Goal: Information Seeking & Learning: Check status

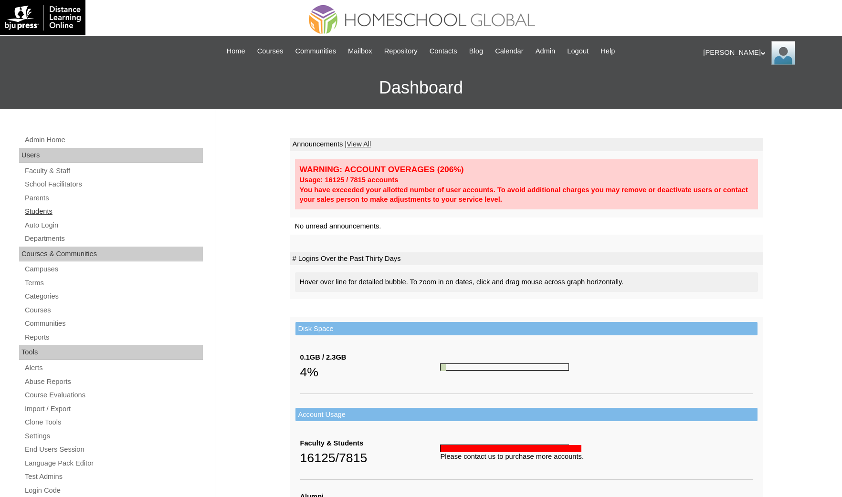
click at [45, 210] on link "Students" at bounding box center [113, 212] width 179 height 12
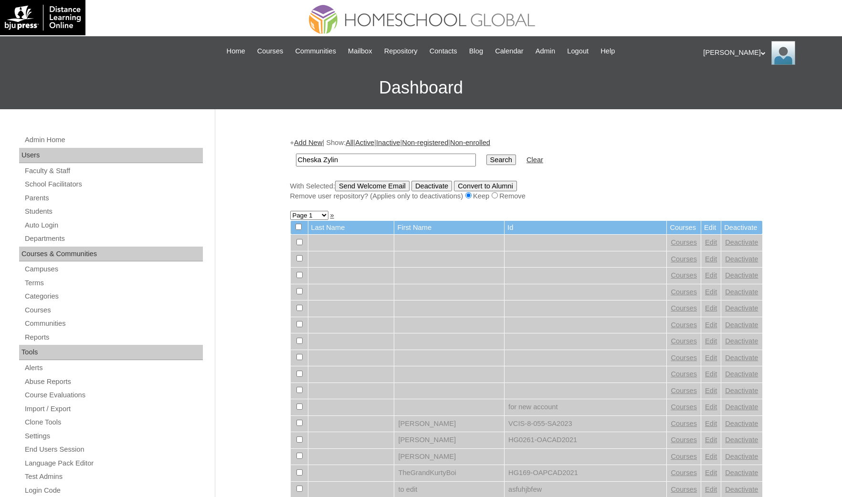
type input "Cheska Zylin"
click at [486, 155] on input "Search" at bounding box center [501, 160] width 30 height 10
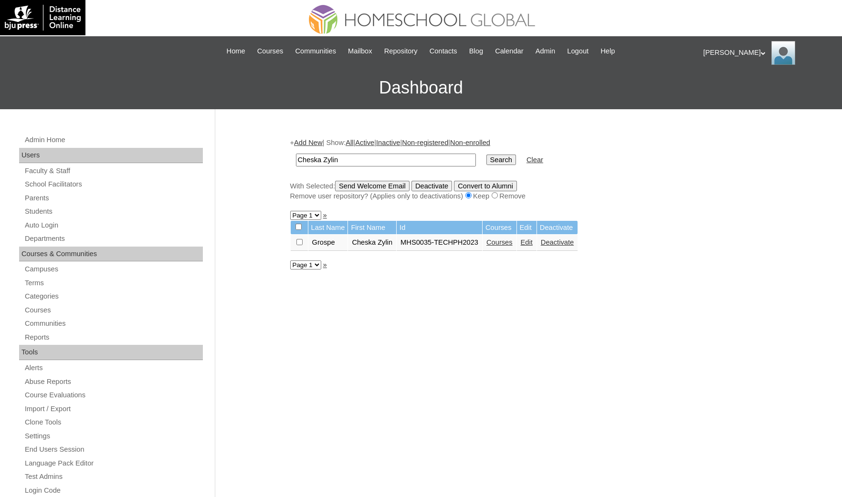
click at [502, 241] on link "Courses" at bounding box center [499, 243] width 26 height 8
